Goal: Task Accomplishment & Management: Use online tool/utility

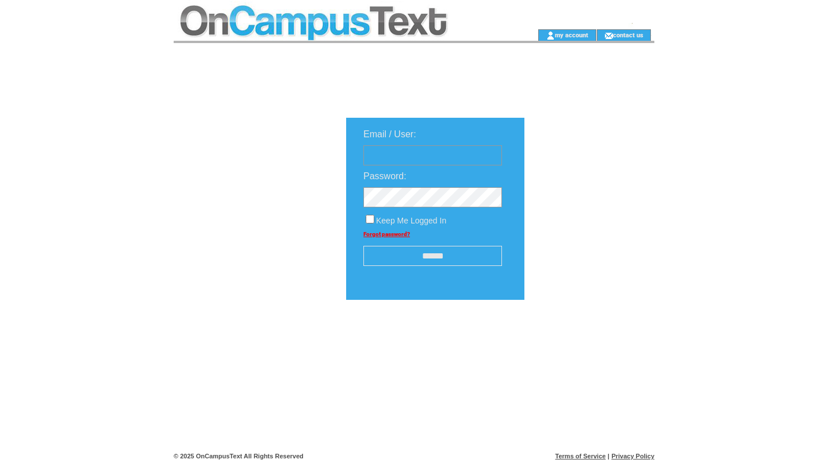
type input "**********"
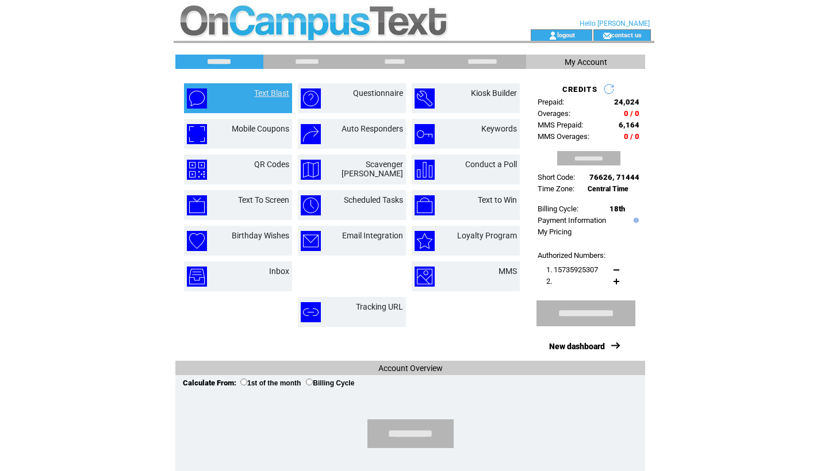
click at [275, 92] on link "Text Blast" at bounding box center [271, 93] width 35 height 9
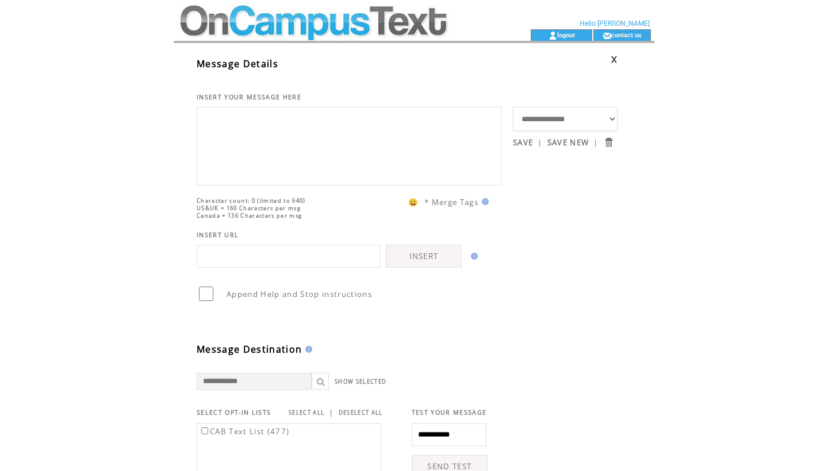
scroll to position [15, 0]
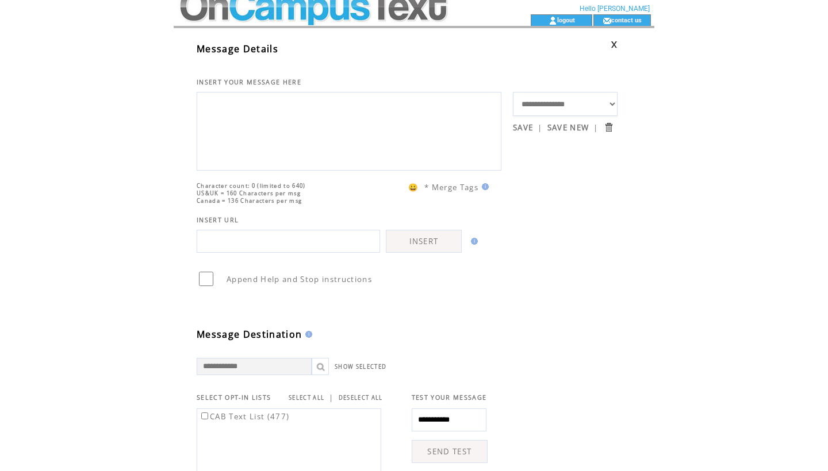
click at [618, 44] on link at bounding box center [614, 44] width 7 height 7
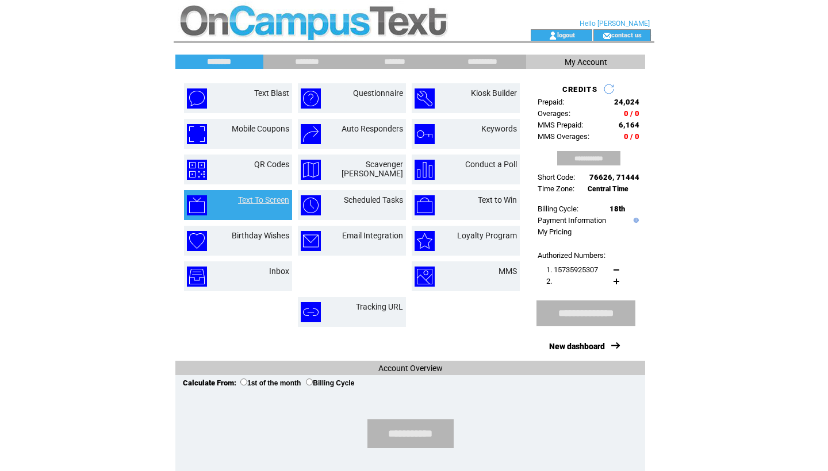
click at [259, 200] on link "Text To Screen" at bounding box center [263, 199] width 51 height 9
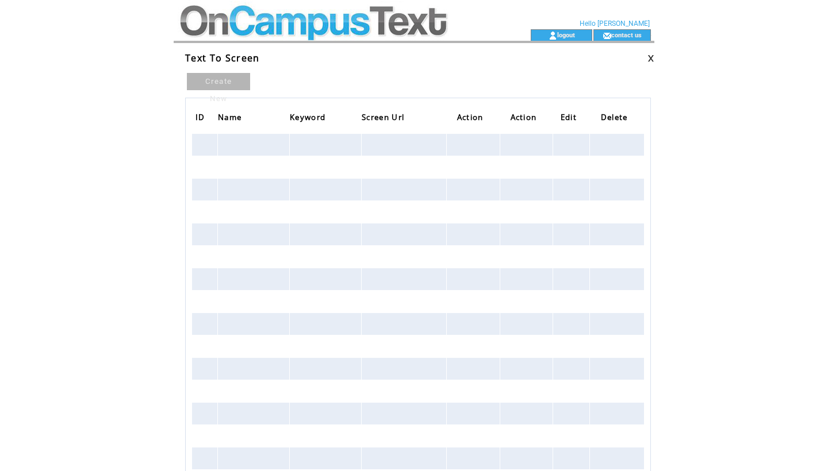
click at [649, 57] on link at bounding box center [650, 58] width 7 height 7
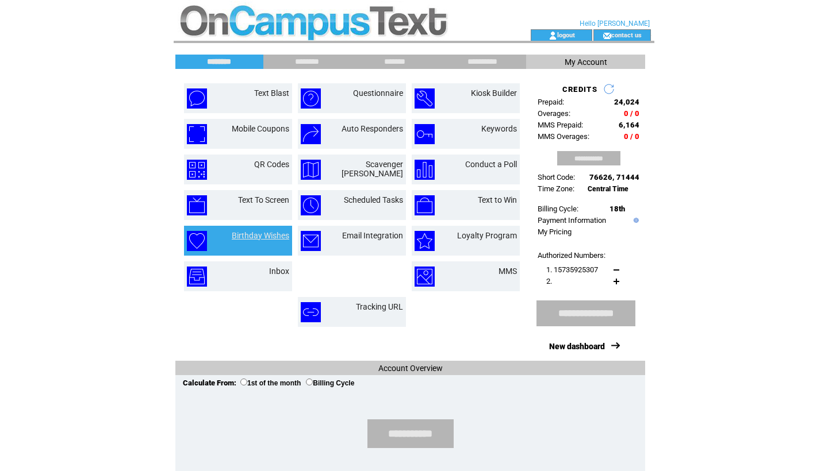
click at [269, 236] on link "Birthday Wishes" at bounding box center [260, 235] width 57 height 9
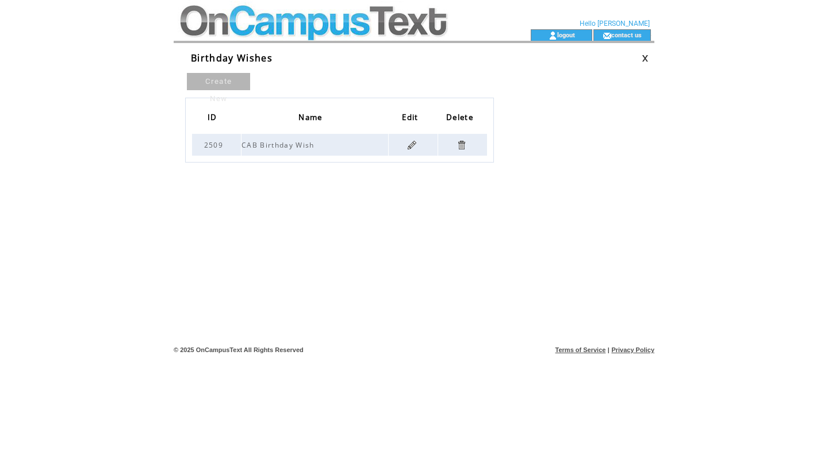
click at [641, 58] on td at bounding box center [643, 58] width 24 height 13
click at [647, 59] on link at bounding box center [645, 58] width 7 height 7
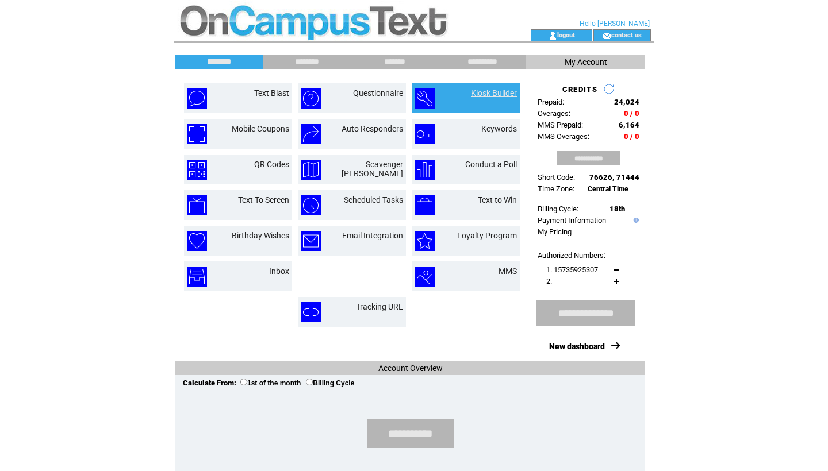
click at [481, 96] on link "Kiosk Builder" at bounding box center [494, 93] width 46 height 9
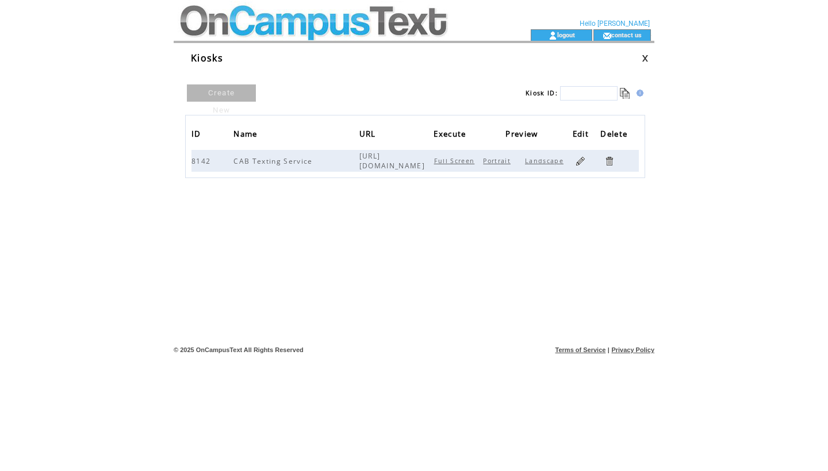
click at [641, 51] on td "Kiosks" at bounding box center [414, 53] width 481 height 21
click at [642, 57] on link at bounding box center [645, 58] width 7 height 7
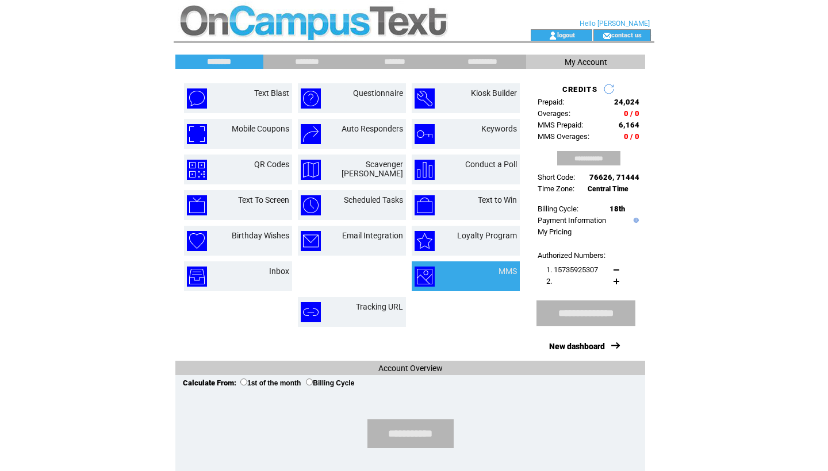
click at [497, 266] on td "MMS" at bounding box center [466, 277] width 108 height 30
click at [511, 277] on div at bounding box center [508, 278] width 18 height 4
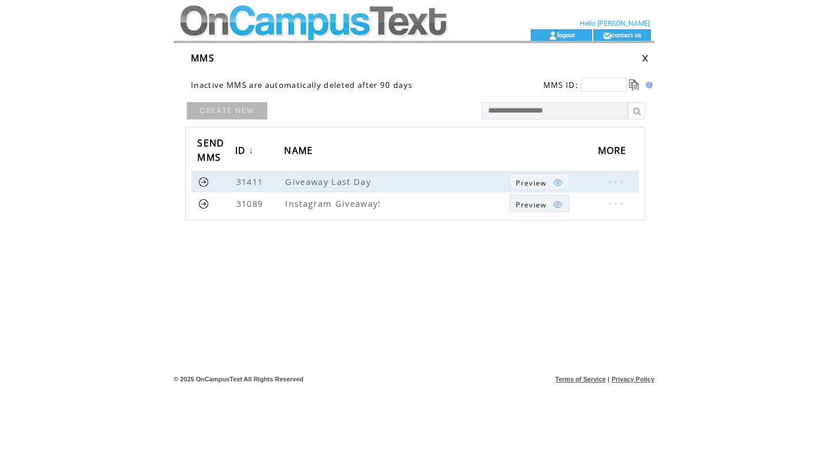
click at [507, 267] on div "CREATE NEW SEND MMS ID ↓ NAME MORE 31411 Giveaway Last Day Preview 31089 Instag…" at bounding box center [415, 204] width 460 height 207
click at [530, 178] on span "Preview" at bounding box center [531, 183] width 30 height 10
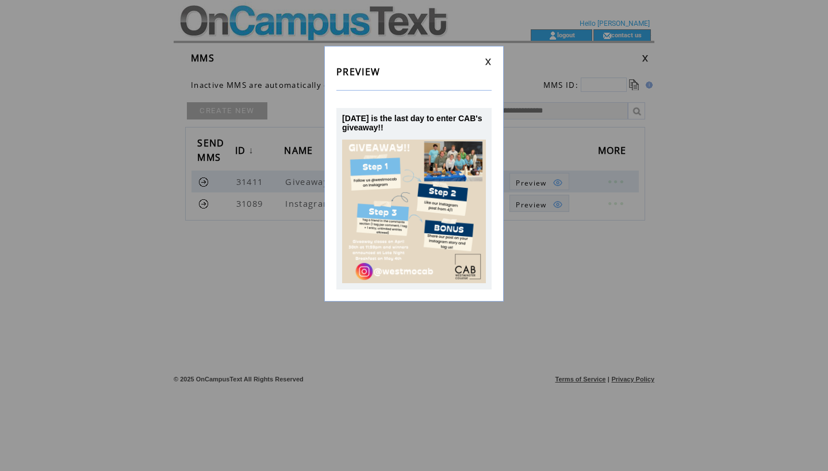
click at [489, 70] on td "PREVIEW" at bounding box center [413, 75] width 155 height 18
click at [488, 57] on div "PREVIEW Today is the last day to enter CAB's giveaway!!" at bounding box center [413, 174] width 179 height 256
click at [488, 63] on link at bounding box center [488, 61] width 7 height 7
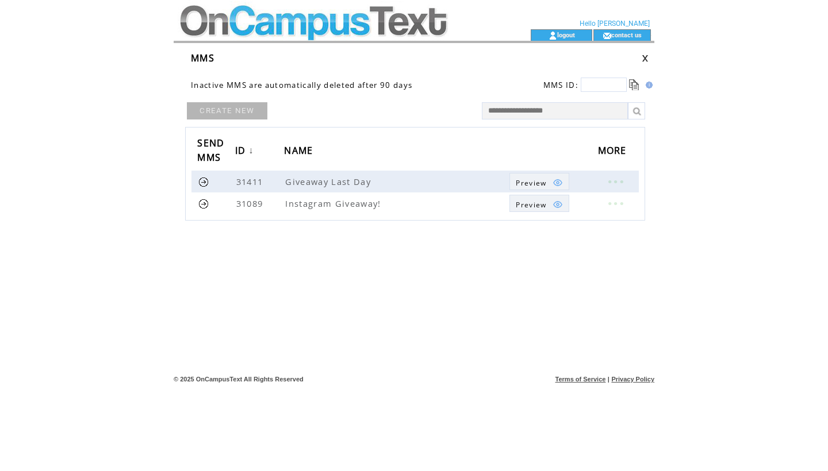
click at [242, 113] on link "CREATE NEW" at bounding box center [227, 110] width 80 height 17
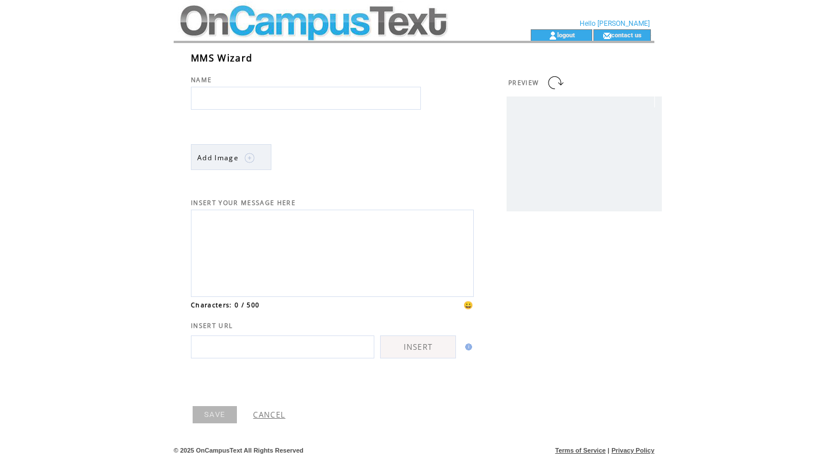
click at [250, 158] on img at bounding box center [249, 158] width 10 height 10
